Goal: Information Seeking & Learning: Learn about a topic

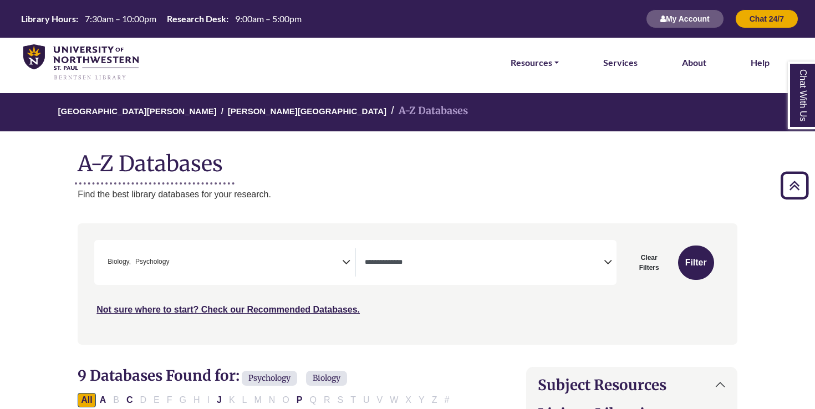
select select "*****"
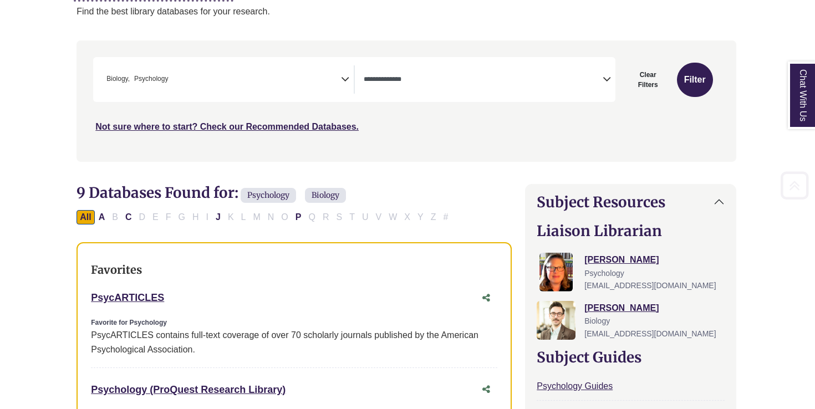
scroll to position [183, 0]
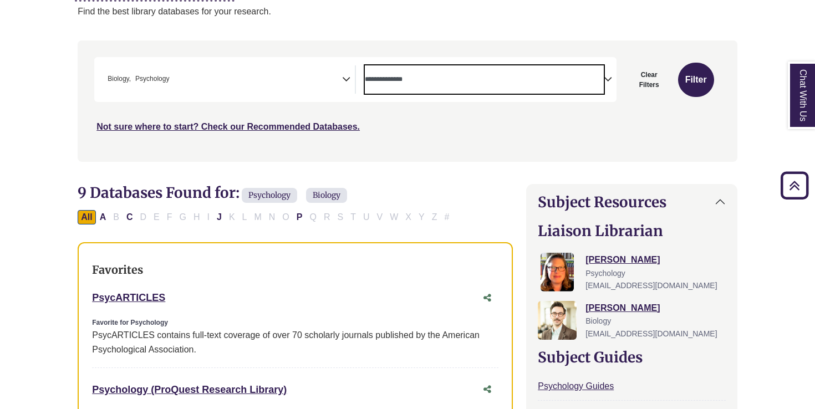
click at [416, 67] on span "Search filters" at bounding box center [484, 79] width 239 height 28
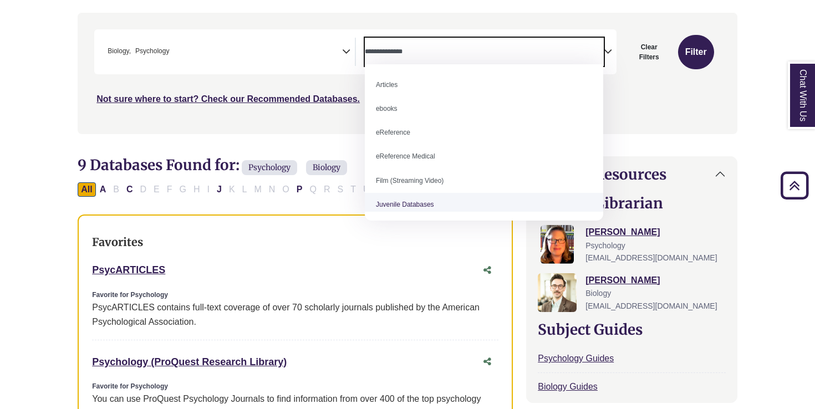
click at [396, 281] on div "Favorites PsycARTICLES This link opens in a new window Favorite for Psychology …" at bounding box center [295, 384] width 435 height 339
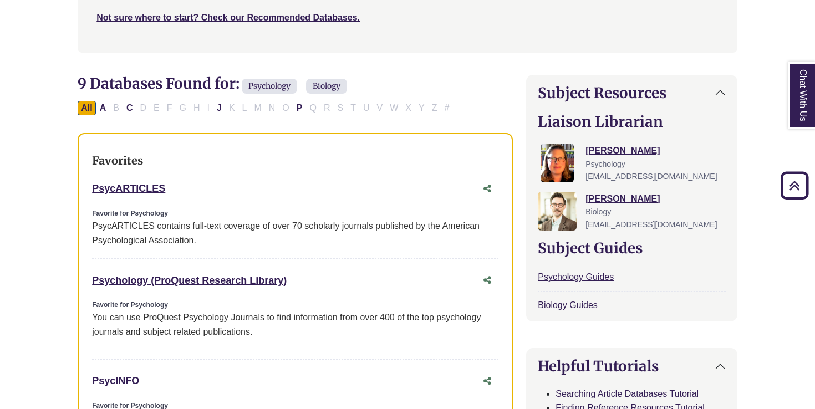
scroll to position [293, 0]
click at [176, 1] on div "Not sure where to start? Check our Recommended Databases." at bounding box center [329, 12] width 470 height 23
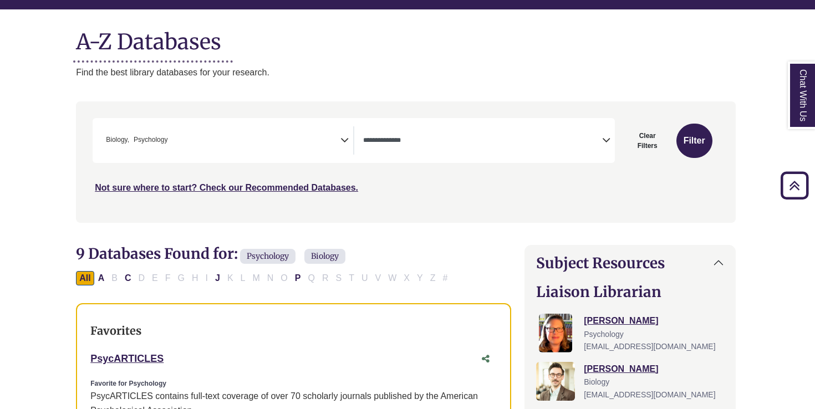
scroll to position [108, 2]
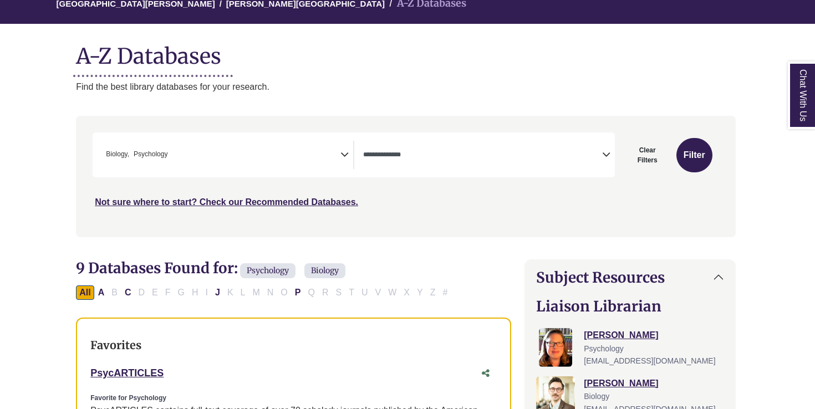
click at [231, 289] on div "All A B C D E F G H I J K L M N O P Q R S T U V W X Y Z #" at bounding box center [264, 291] width 376 height 9
click at [206, 287] on div "All A B C D E F G H I J K L M N O P Q R S T U V W X Y Z #" at bounding box center [264, 291] width 376 height 9
click at [88, 288] on button "All" at bounding box center [85, 293] width 18 height 14
click at [89, 289] on button "All" at bounding box center [85, 293] width 18 height 14
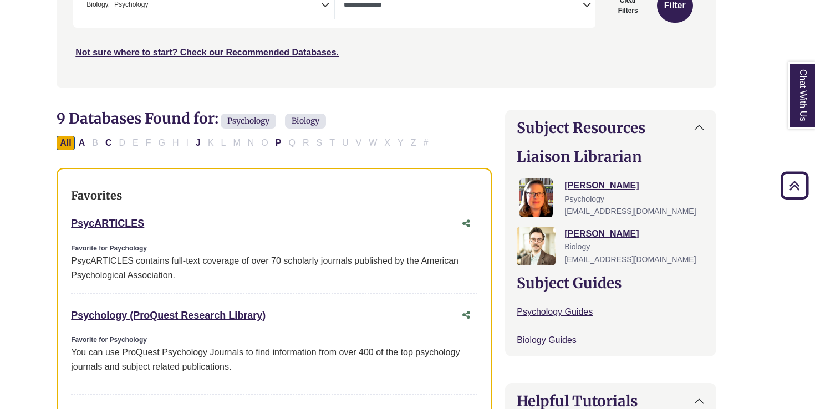
scroll to position [266, 21]
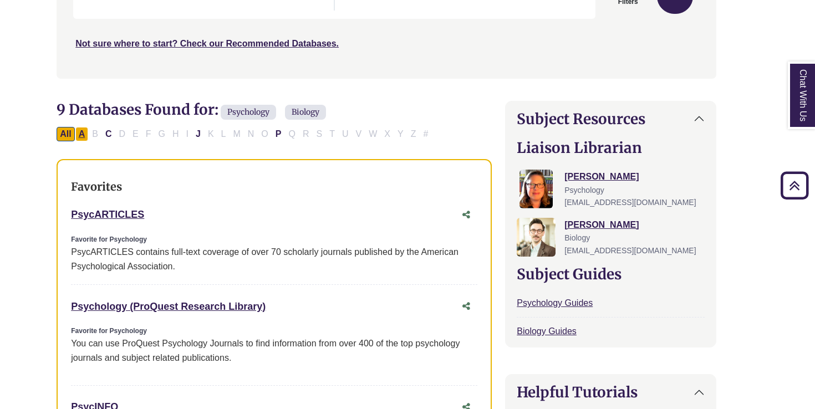
click at [76, 127] on button "A" at bounding box center [81, 134] width 13 height 14
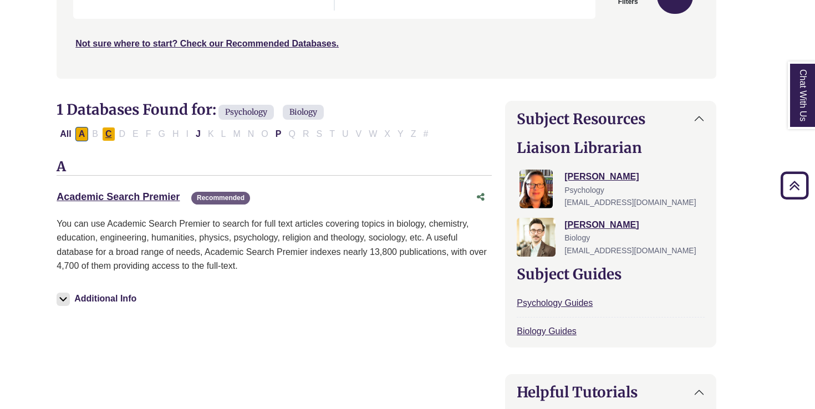
click at [103, 131] on button "C" at bounding box center [108, 134] width 13 height 14
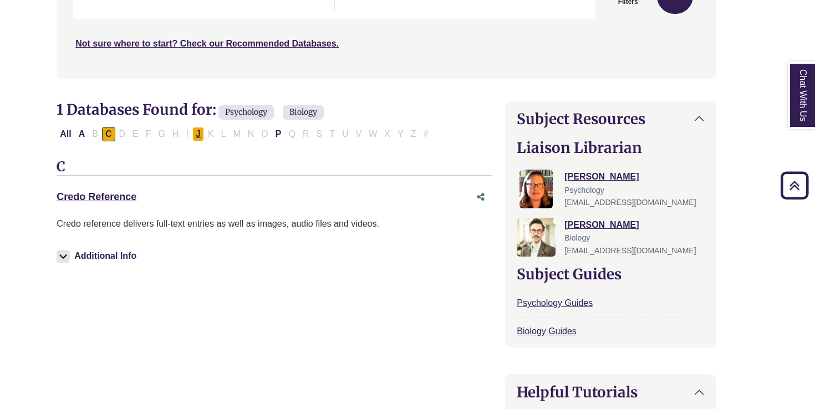
click at [200, 129] on button "J" at bounding box center [198, 134] width 12 height 14
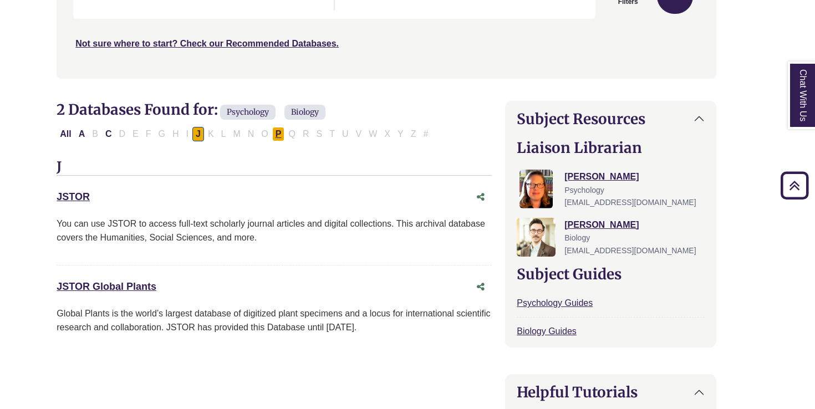
click at [277, 127] on button "P" at bounding box center [278, 134] width 13 height 14
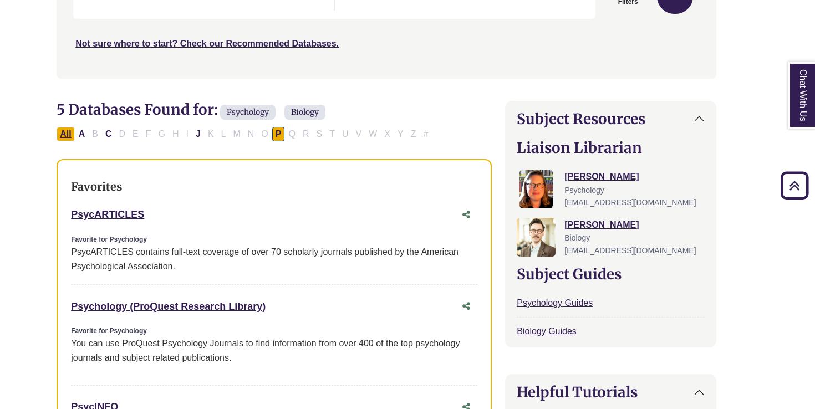
click at [67, 131] on button "All" at bounding box center [66, 134] width 18 height 14
select select "Database Types Filter"
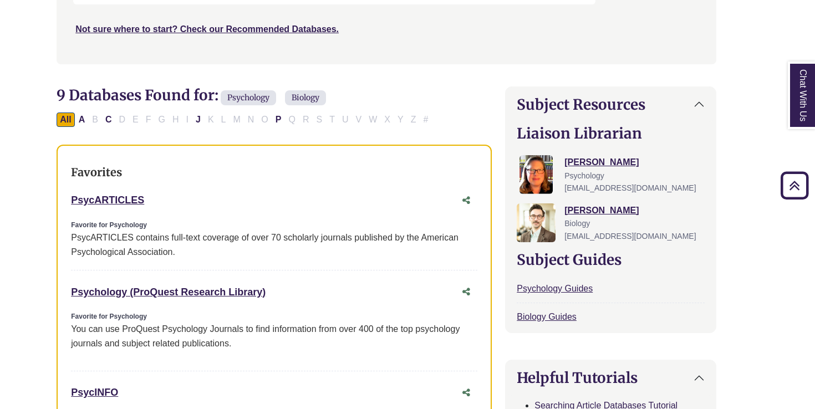
scroll to position [282, 21]
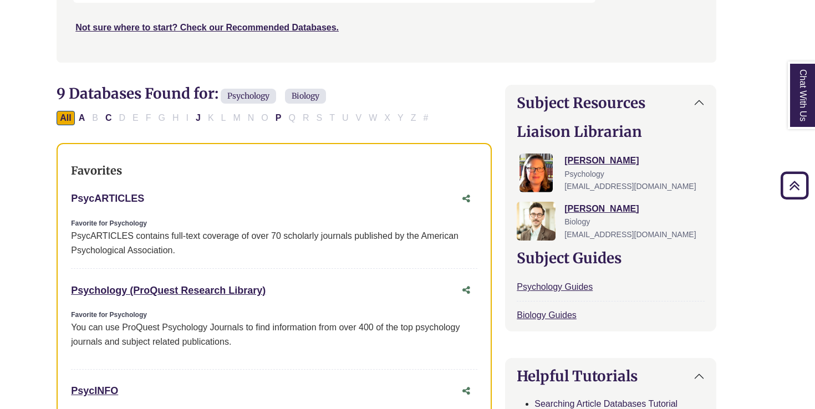
click at [134, 193] on link "PsycARTICLES This link opens in a new window" at bounding box center [107, 198] width 73 height 11
click at [269, 55] on div "Search filters" at bounding box center [386, 2] width 647 height 112
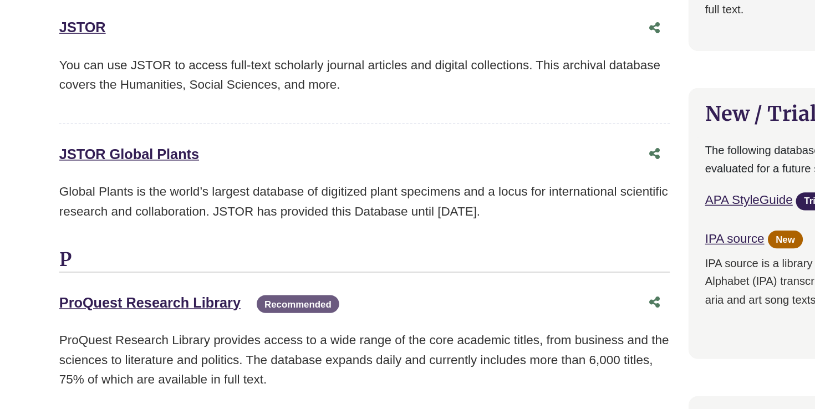
scroll to position [1113, 15]
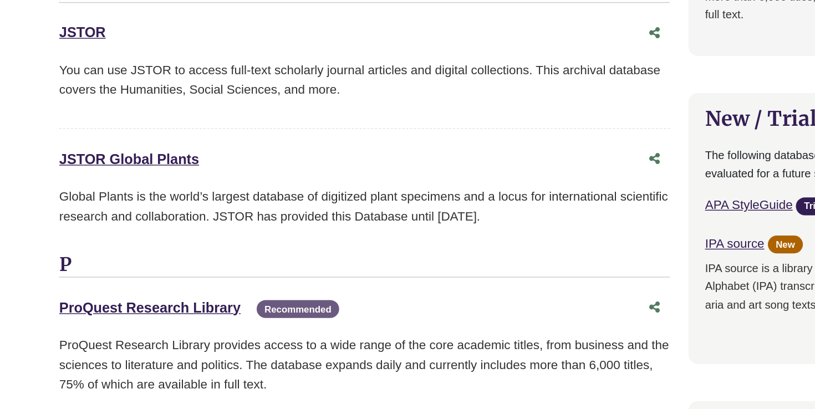
click at [129, 78] on div "JSTOR This link opens in a new window You can use JSTOR to access full-text sch…" at bounding box center [280, 52] width 435 height 79
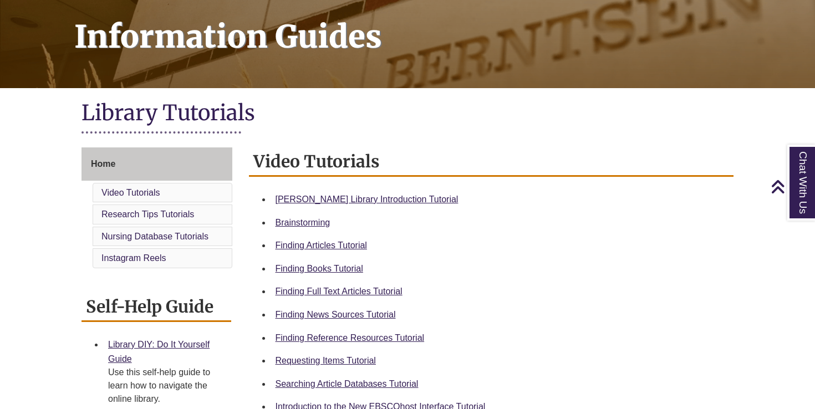
scroll to position [164, 0]
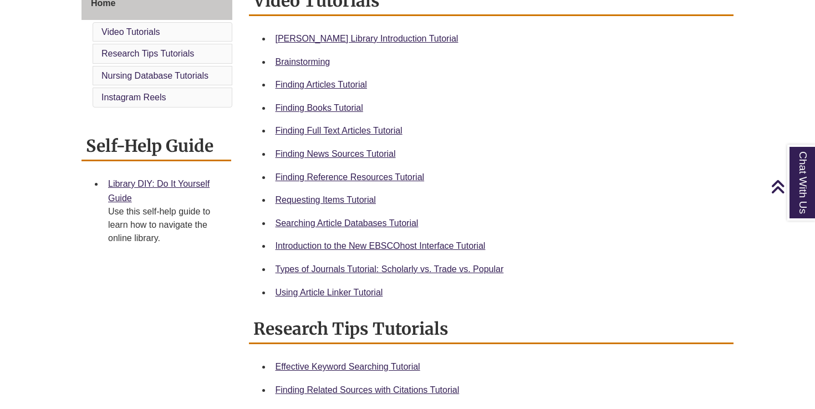
scroll to position [349, 0]
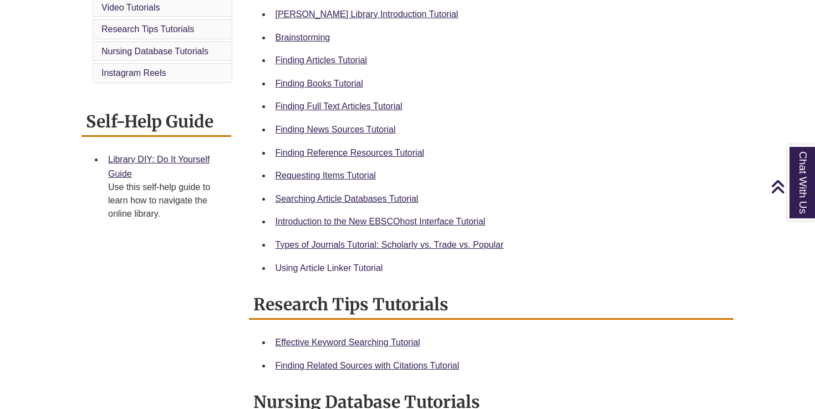
click at [302, 263] on link "Using Article Linker Tutorial" at bounding box center [330, 267] width 108 height 9
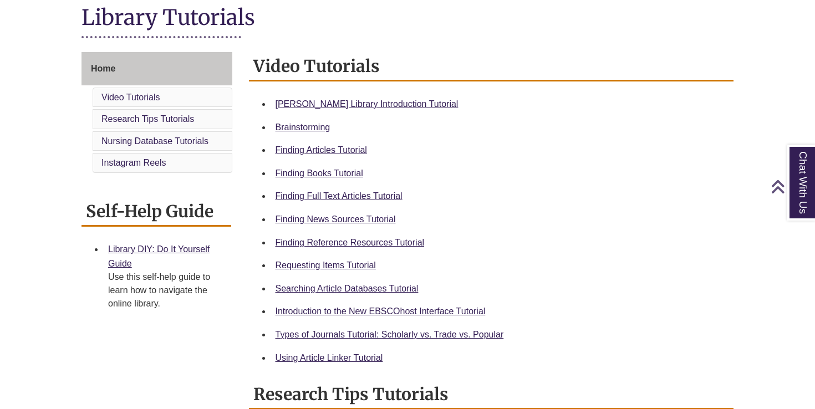
scroll to position [268, 0]
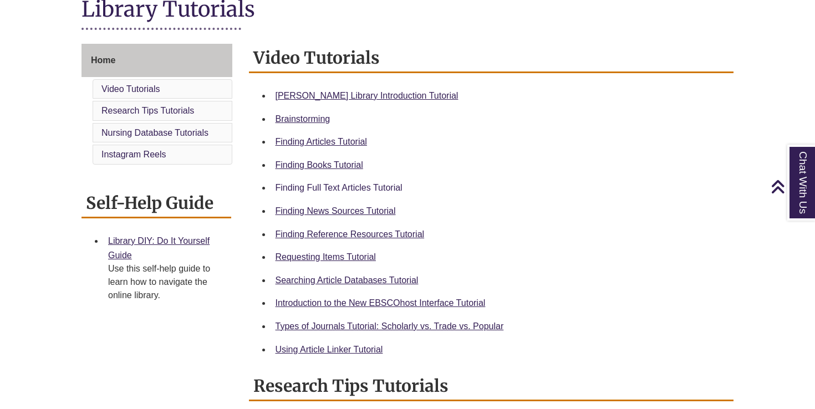
click at [307, 183] on link "Finding Full Text Articles Tutorial" at bounding box center [339, 187] width 127 height 9
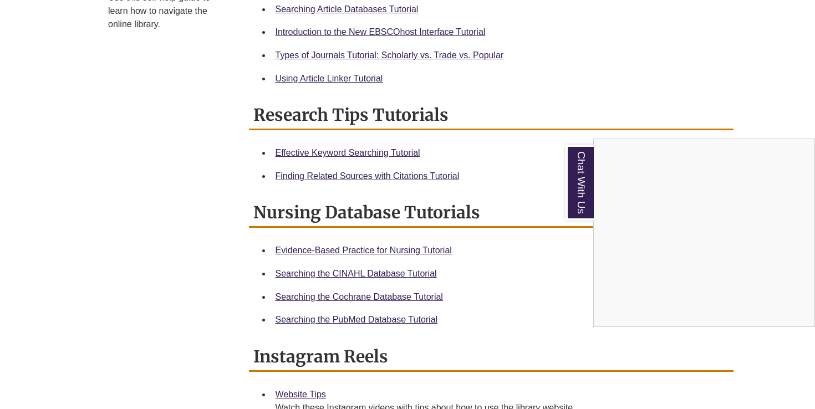
scroll to position [545, 0]
